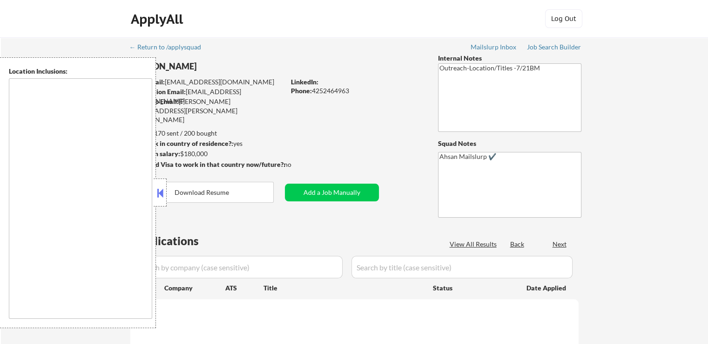
type textarea "Remote US [GEOGRAPHIC_DATA], [GEOGRAPHIC_DATA] [GEOGRAPHIC_DATA], [GEOGRAPHIC_D…"
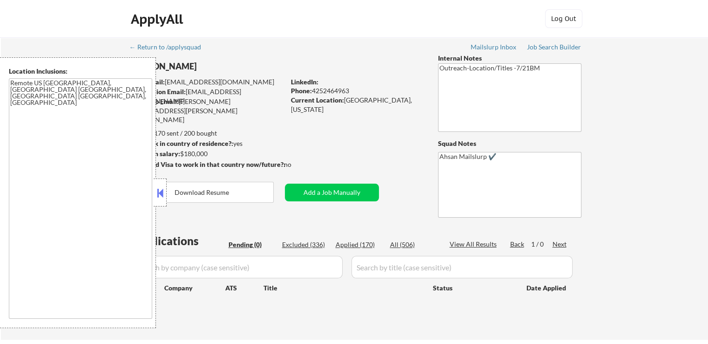
click at [160, 195] on button at bounding box center [160, 193] width 10 height 14
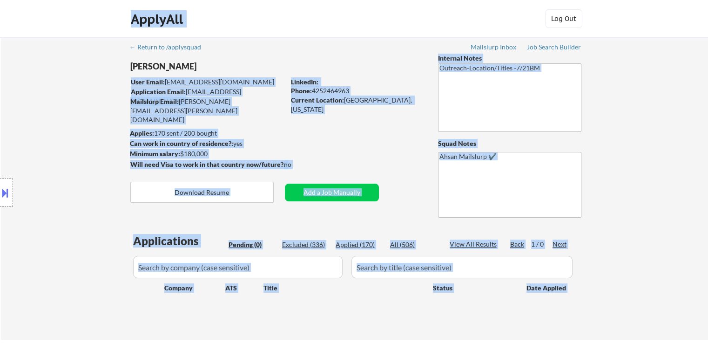
drag, startPoint x: 180, startPoint y: 65, endPoint x: 141, endPoint y: 67, distance: 39.2
click at [141, 67] on body "← Return to /applysquad Mailslurp Inbox Job Search Builder [PERSON_NAME] User E…" at bounding box center [354, 172] width 708 height 344
click at [133, 68] on div "Location Inclusions: Remote US Bellevue, WA Seattle, WA Redmond, WA" at bounding box center [83, 192] width 167 height 271
drag, startPoint x: 130, startPoint y: 67, endPoint x: 177, endPoint y: 69, distance: 47.1
click at [177, 69] on body "← Return to /applysquad Mailslurp Inbox Job Search Builder John Clifford User E…" at bounding box center [354, 172] width 708 height 344
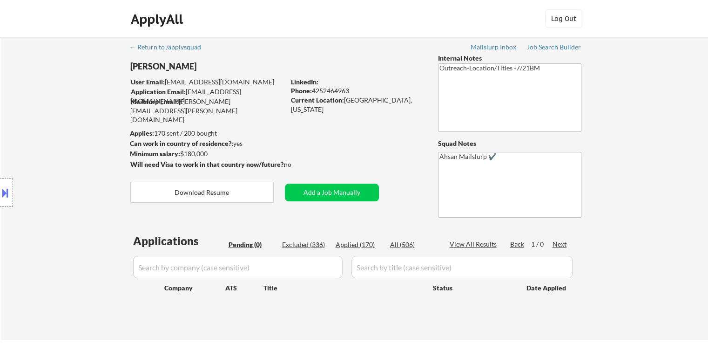
click at [645, 217] on div "← Return to /applysquad Mailslurp Inbox Job Search Builder John Clifford User E…" at bounding box center [354, 188] width 707 height 302
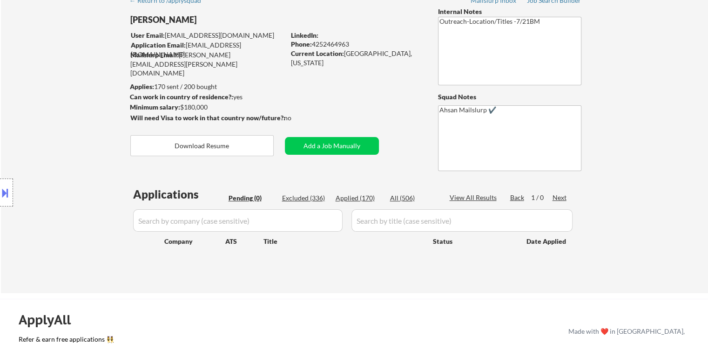
click at [365, 192] on div "Applications Pending (0) Excluded (336) Applied (170) All (506) View All Result…" at bounding box center [354, 230] width 448 height 89
click at [365, 196] on div "Applied (170)" at bounding box center [359, 197] width 47 height 9
select select ""applied""
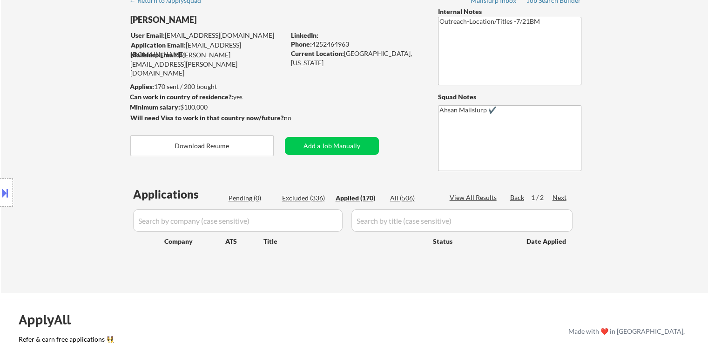
select select ""applied""
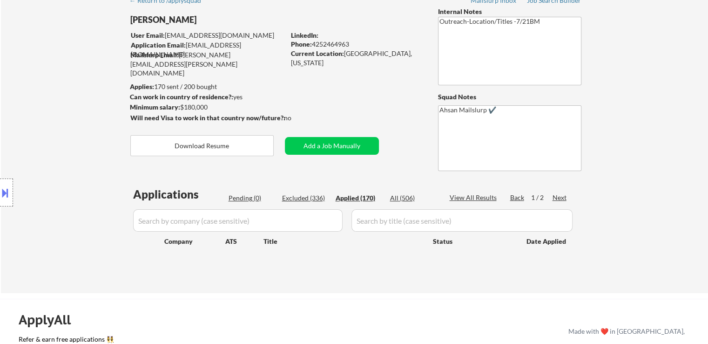
select select ""applied""
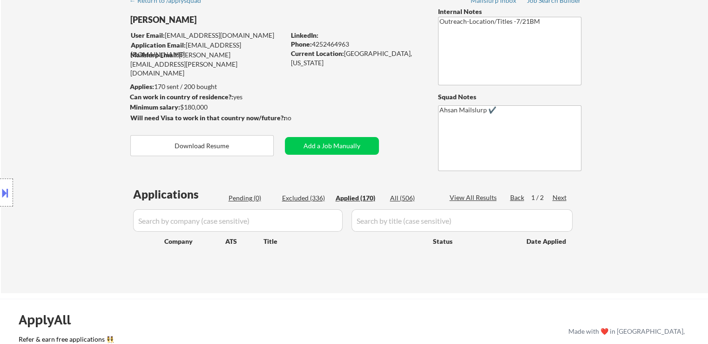
select select ""applied""
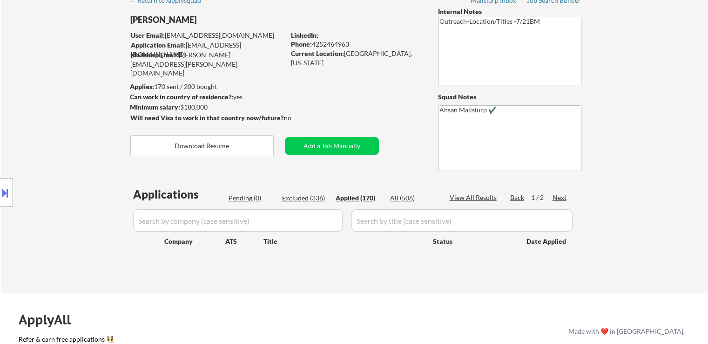
select select ""applied""
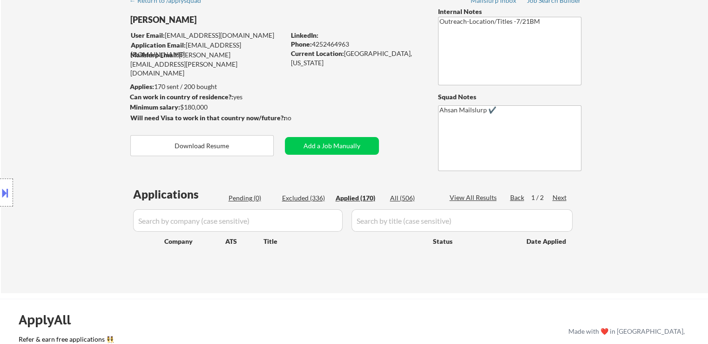
select select ""applied""
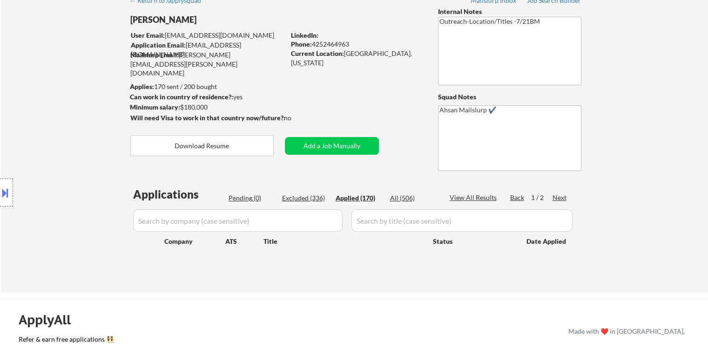
select select ""applied""
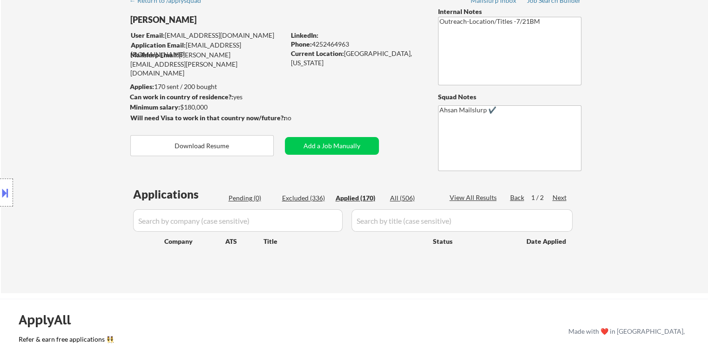
select select ""applied""
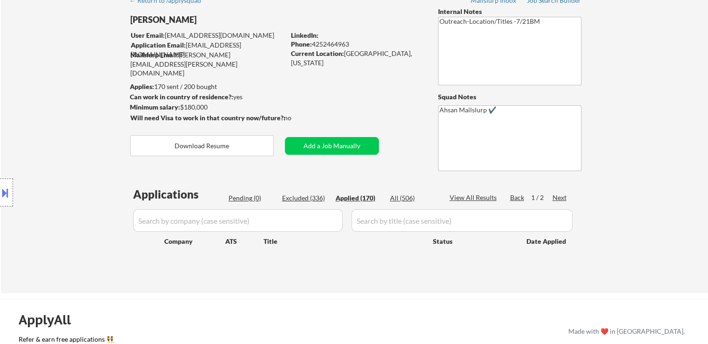
select select ""applied""
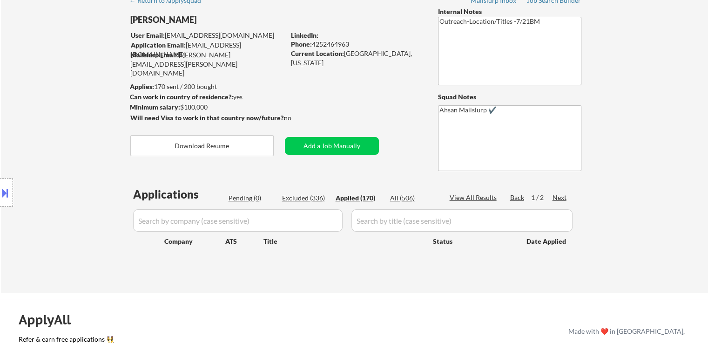
select select ""applied""
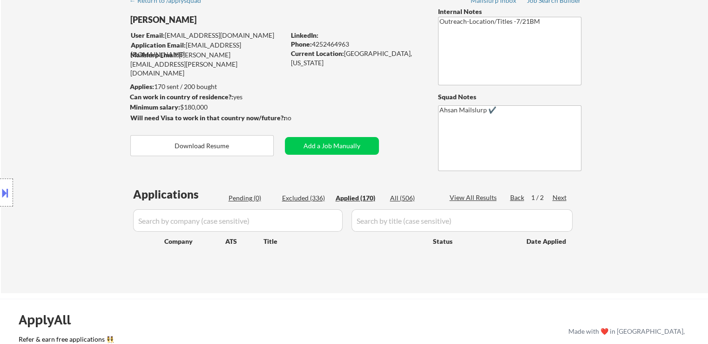
select select ""applied""
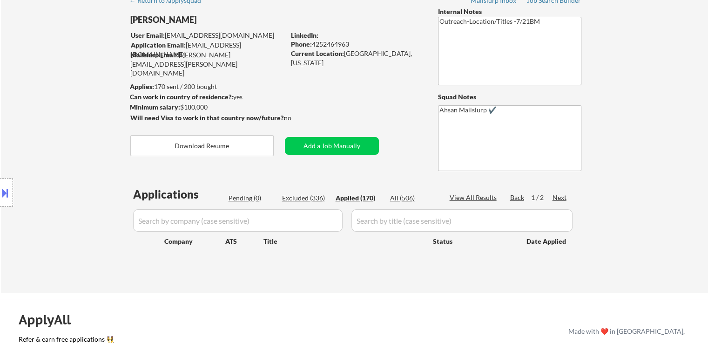
select select ""applied""
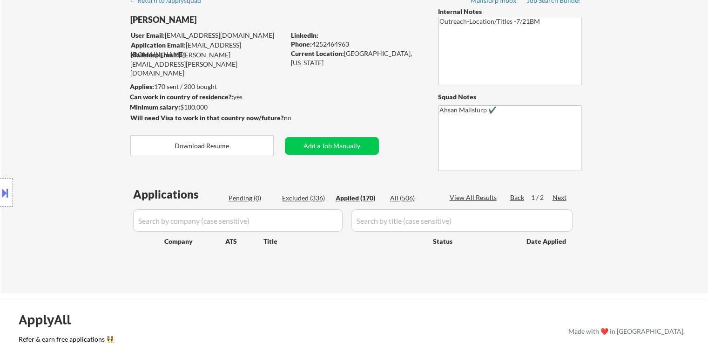
select select ""applied""
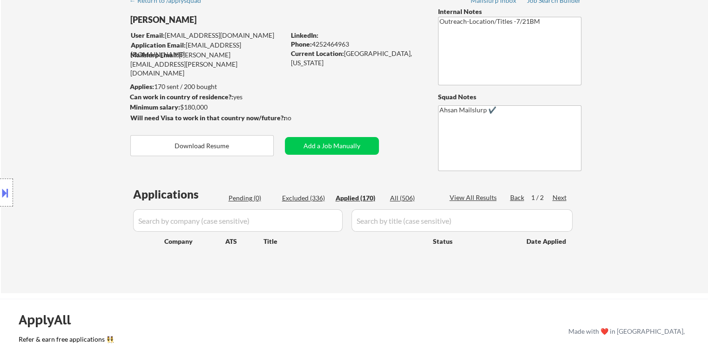
select select ""applied""
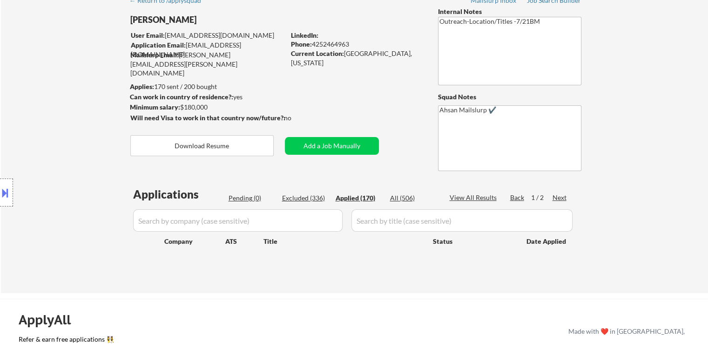
select select ""applied""
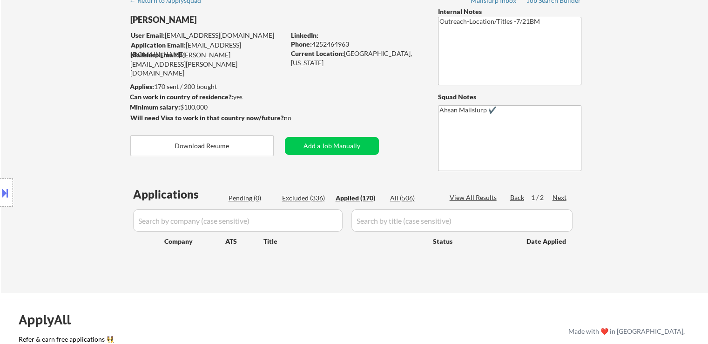
select select ""applied""
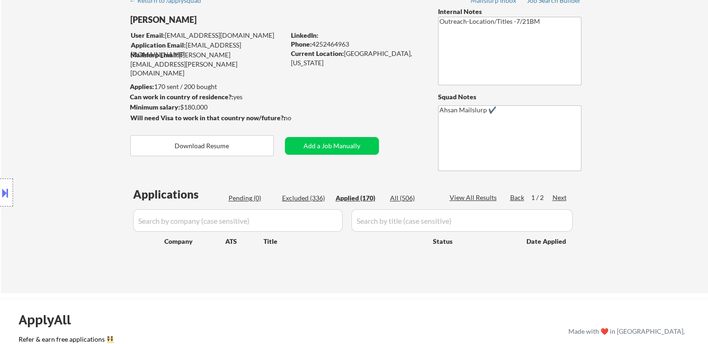
select select ""applied""
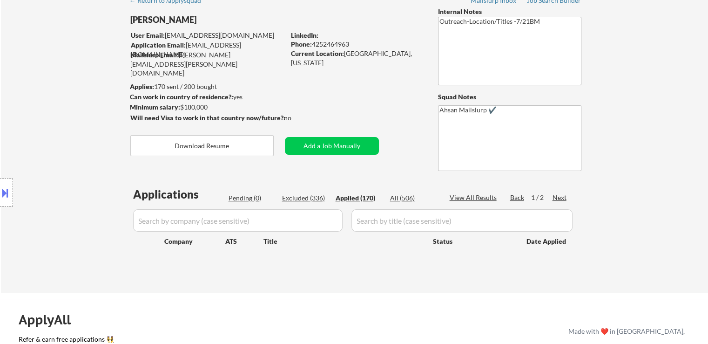
select select ""applied""
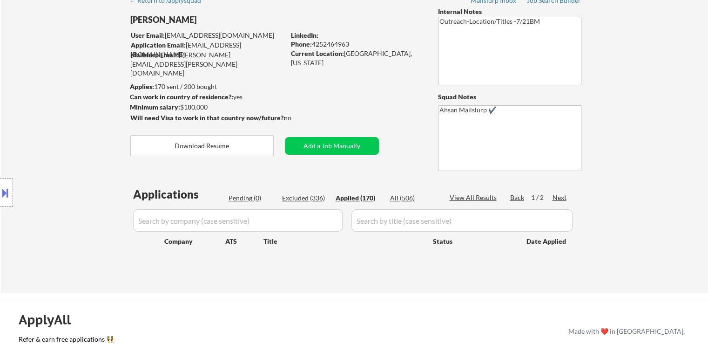
select select ""applied""
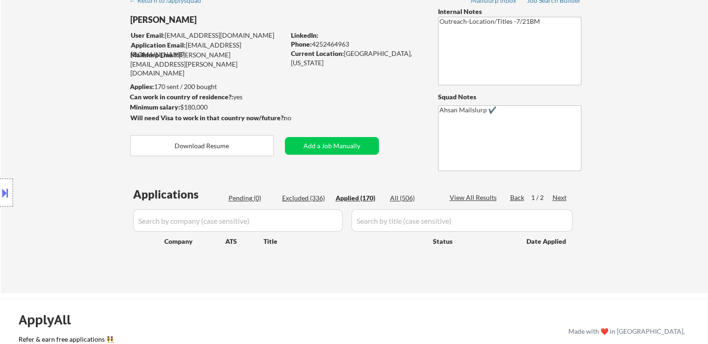
select select ""applied""
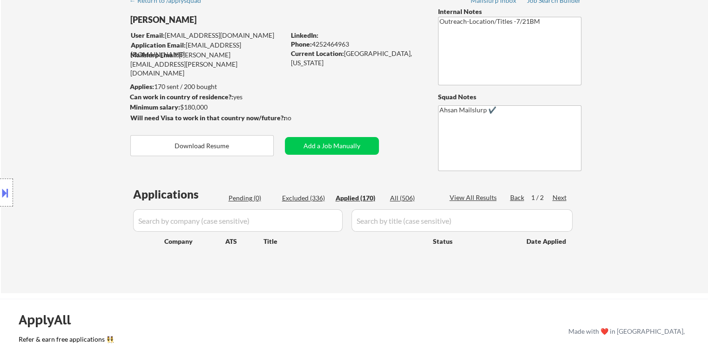
select select ""applied""
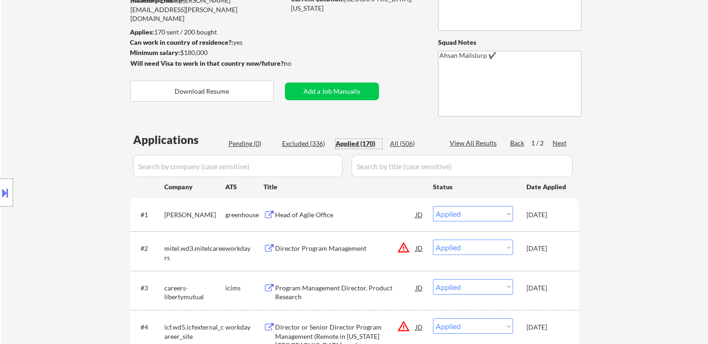
scroll to position [186, 0]
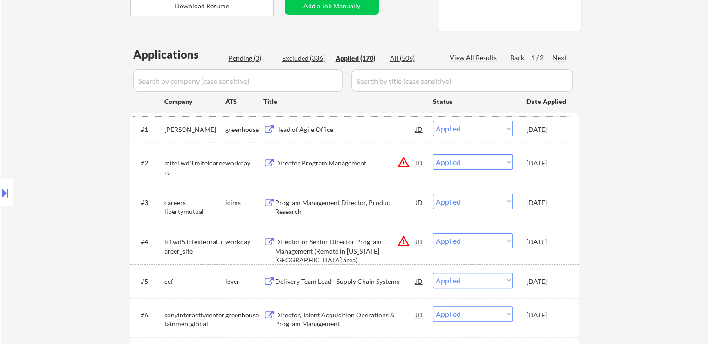
drag, startPoint x: 533, startPoint y: 131, endPoint x: 567, endPoint y: 128, distance: 33.6
click at [567, 128] on div "#1 natera greenhouse Head of Agile Office JD Choose an option... Pending Applie…" at bounding box center [353, 128] width 440 height 25
copy div "Aug 5, 2025"
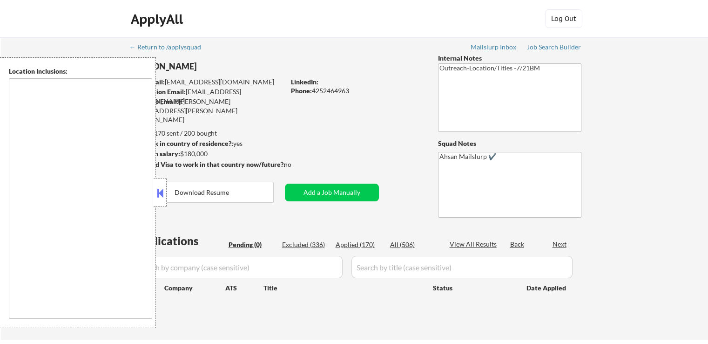
type textarea "Remote US [GEOGRAPHIC_DATA], [GEOGRAPHIC_DATA] [GEOGRAPHIC_DATA], [GEOGRAPHIC_D…"
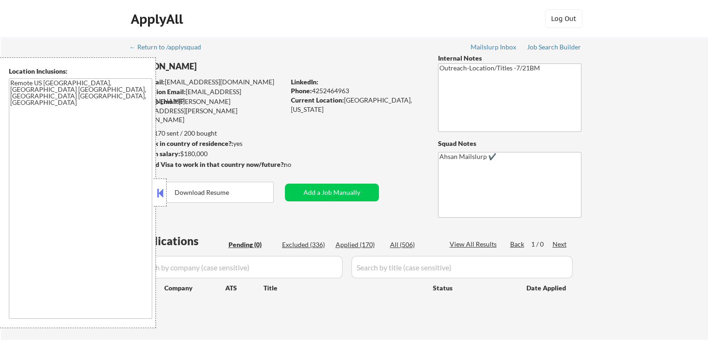
click at [155, 185] on div at bounding box center [160, 192] width 13 height 28
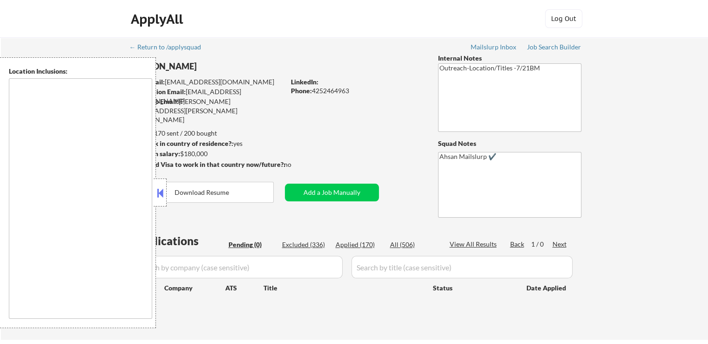
type textarea "Remote US [GEOGRAPHIC_DATA], [GEOGRAPHIC_DATA] [GEOGRAPHIC_DATA], [GEOGRAPHIC_D…"
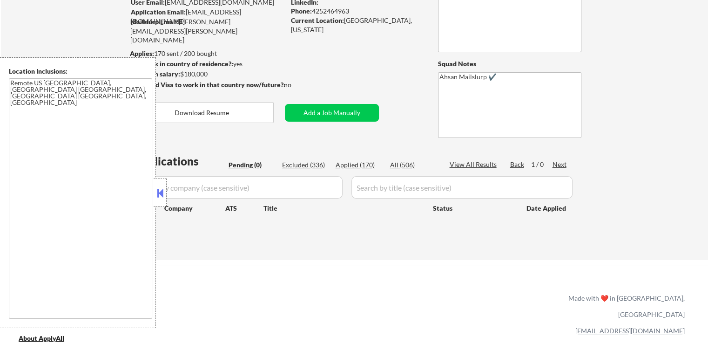
scroll to position [93, 0]
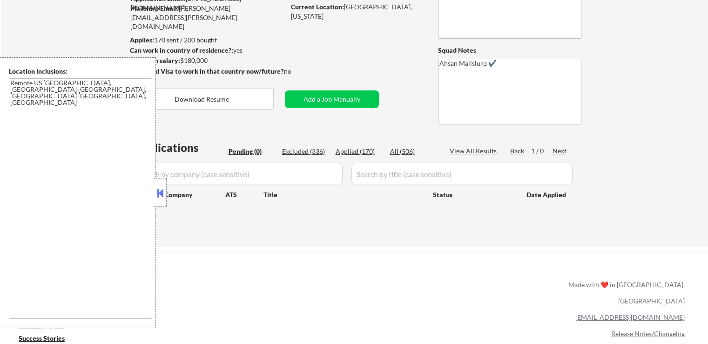
click at [160, 194] on button at bounding box center [160, 193] width 10 height 14
